Goal: Transaction & Acquisition: Purchase product/service

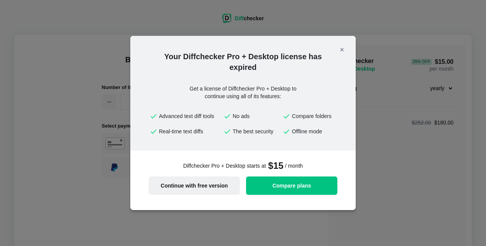
click at [223, 184] on span "Continue with free version" at bounding box center [194, 185] width 82 height 5
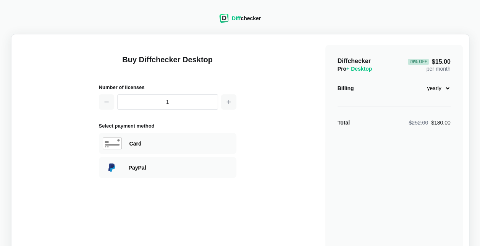
click at [398, 19] on div "Diff checker Buy Diffchecker Desktop Number of licenses 1 Select payment method…" at bounding box center [240, 166] width 471 height 322
click at [448, 86] on select "monthly yearly" at bounding box center [434, 88] width 33 height 13
select select "desktop-monthly-21"
click at [418, 82] on select "monthly yearly" at bounding box center [434, 88] width 33 height 13
click at [165, 167] on div "PayPal" at bounding box center [181, 168] width 104 height 8
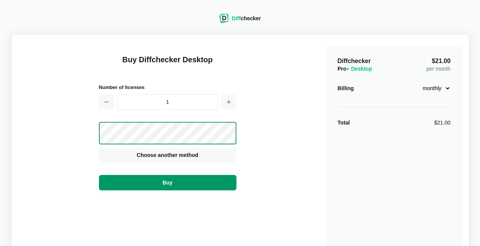
click at [215, 180] on button "Buy" at bounding box center [167, 182] width 137 height 15
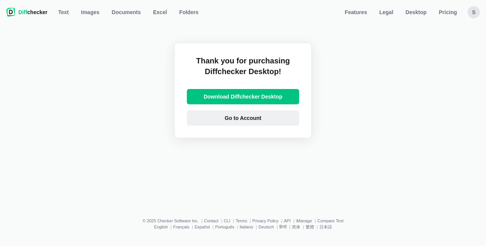
click at [241, 118] on span "Go to Account" at bounding box center [243, 118] width 40 height 8
